Goal: Find specific page/section: Find specific page/section

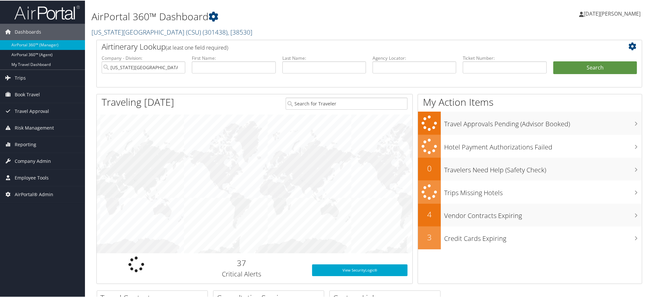
click at [117, 29] on link "[US_STATE][GEOGRAPHIC_DATA] (CSU) ( 301438 ) , [ 38530 ]" at bounding box center [172, 31] width 161 height 9
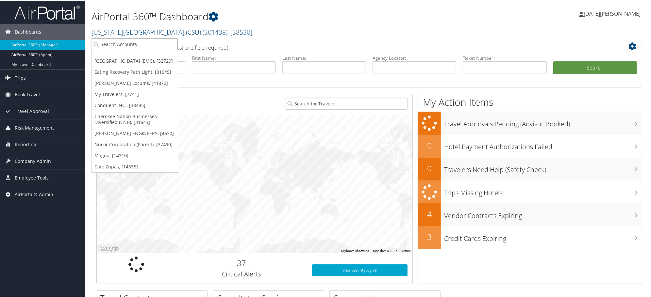
click at [127, 43] on input "search" at bounding box center [135, 44] width 86 height 12
type input "[PERSON_NAME]"
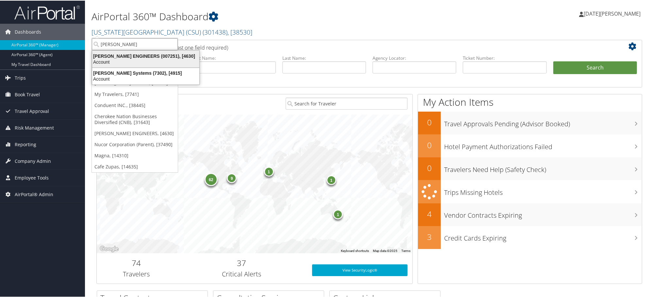
click at [125, 56] on div "[PERSON_NAME] ENGINEERS (007251), [4630]" at bounding box center [145, 56] width 115 height 6
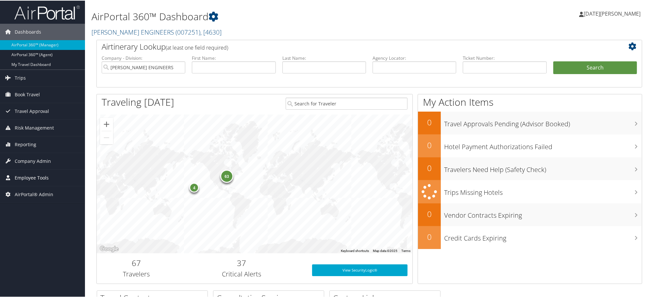
click at [24, 177] on span "Employee Tools" at bounding box center [32, 177] width 34 height 16
click at [25, 156] on span "Company Admin" at bounding box center [33, 161] width 36 height 16
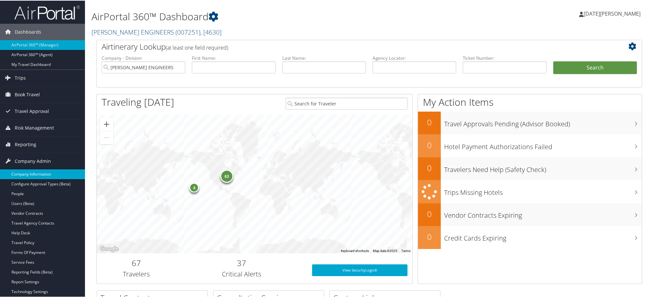
click at [25, 174] on link "Company Information" at bounding box center [42, 174] width 85 height 10
